Goal: Task Accomplishment & Management: Use online tool/utility

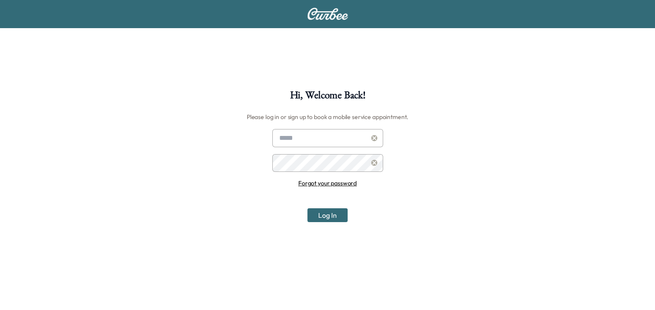
type input "**********"
click at [328, 215] on button "Log In" at bounding box center [327, 215] width 40 height 14
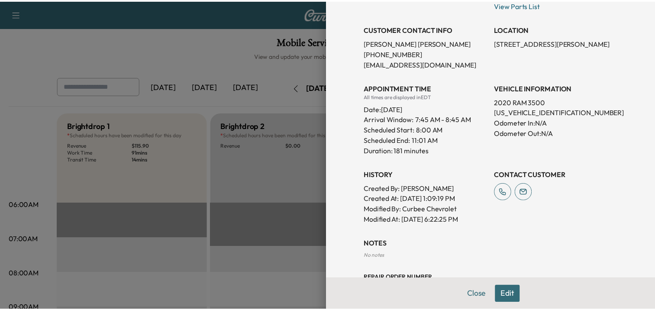
scroll to position [207, 0]
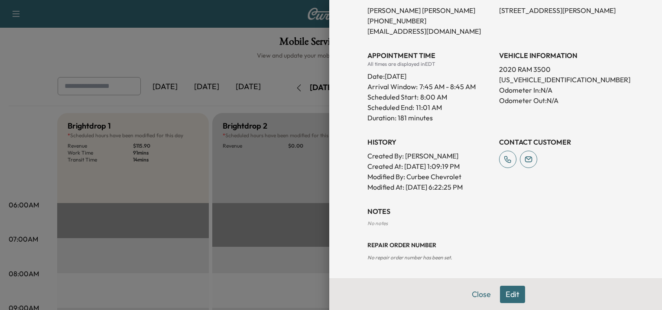
click at [153, 51] on div at bounding box center [331, 155] width 662 height 310
